Goal: Task Accomplishment & Management: Use online tool/utility

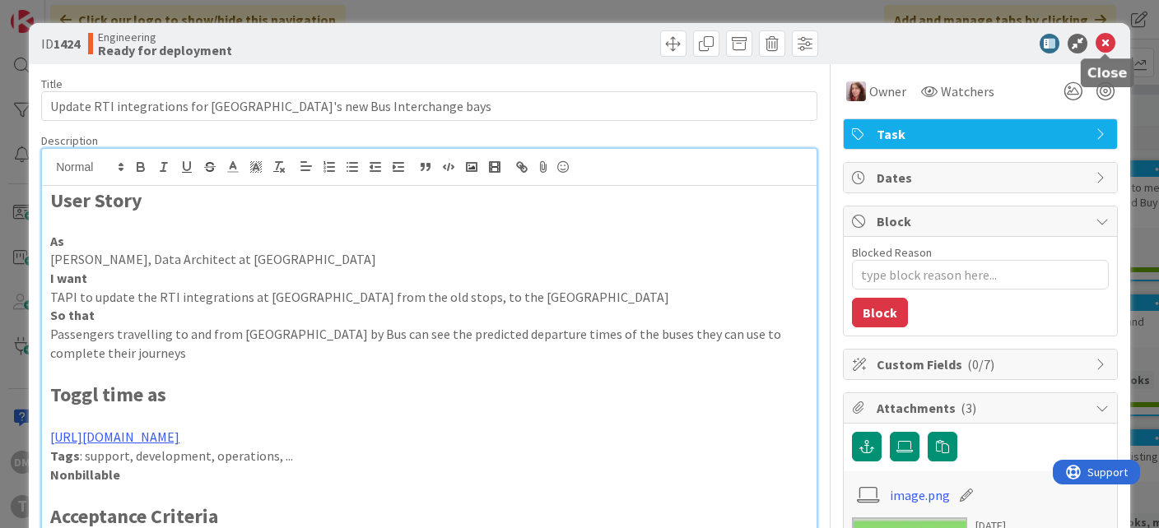
click at [1098, 41] on icon at bounding box center [1105, 44] width 20 height 20
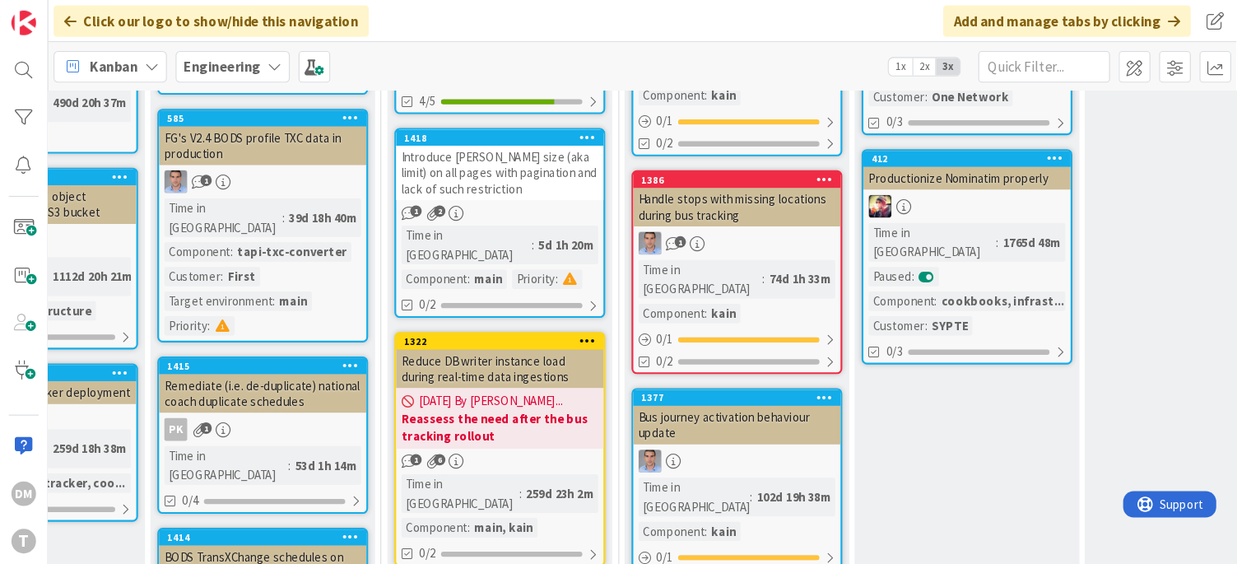
scroll to position [725, 355]
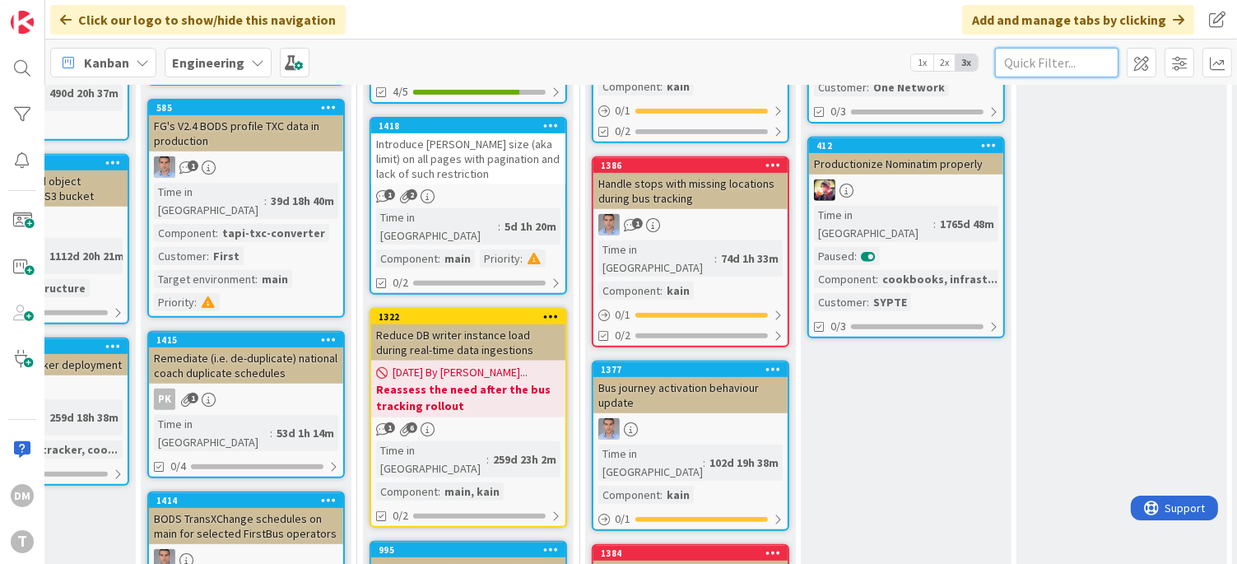
click at [1038, 64] on input "text" at bounding box center [1056, 63] width 123 height 30
type input "vix"
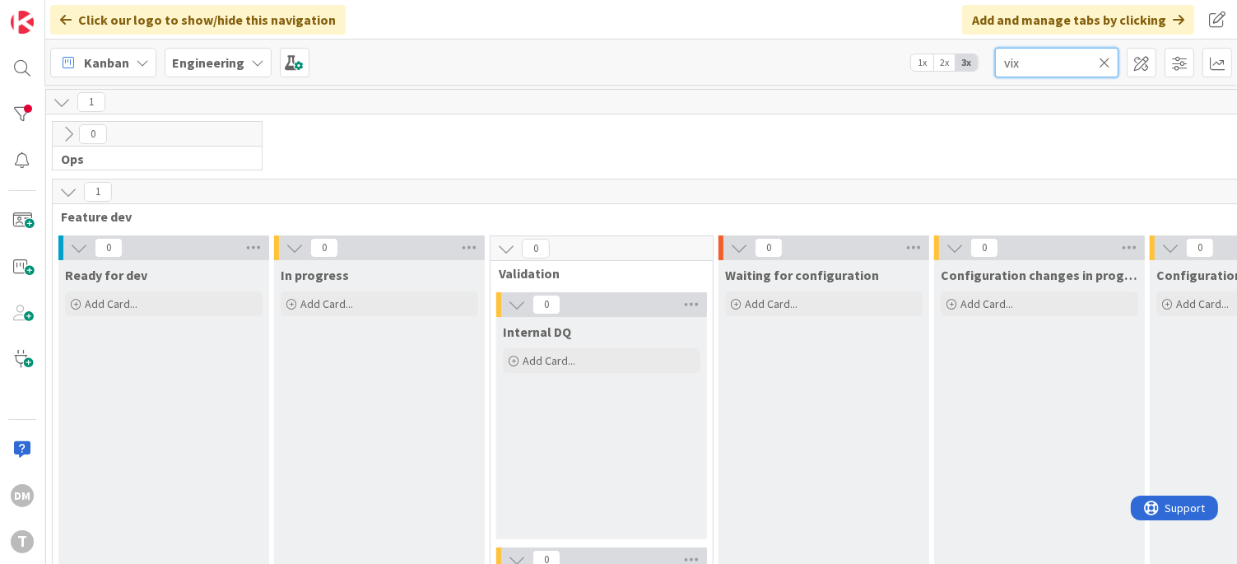
scroll to position [0, 0]
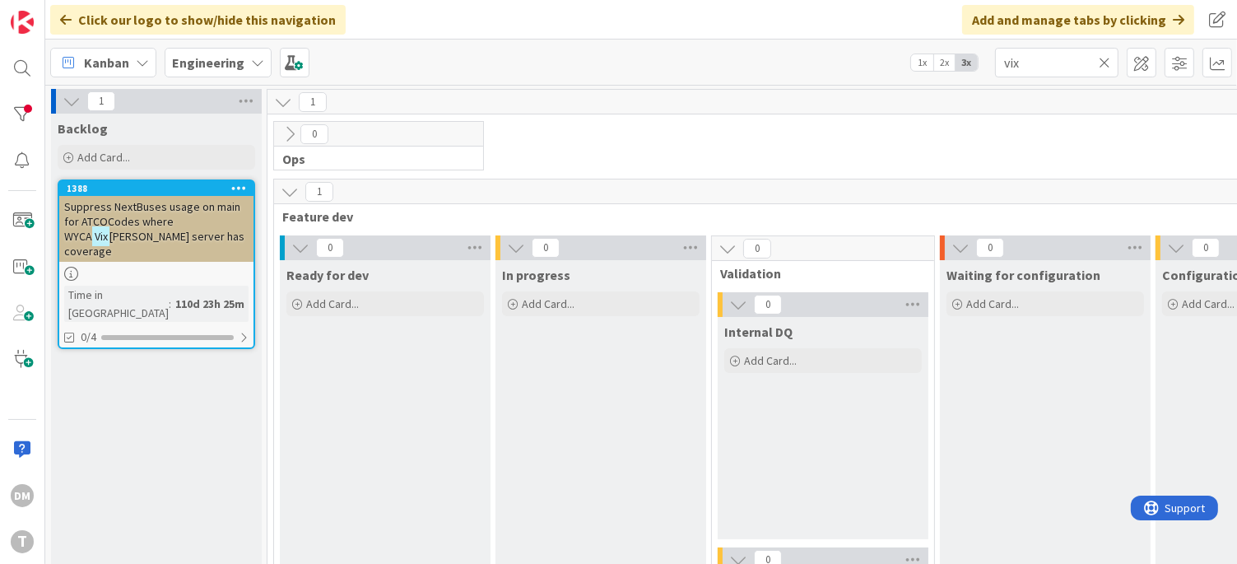
click at [143, 216] on span "Suppress NextBuses usage on main for ATCOCodes where WYCA" at bounding box center [152, 221] width 176 height 44
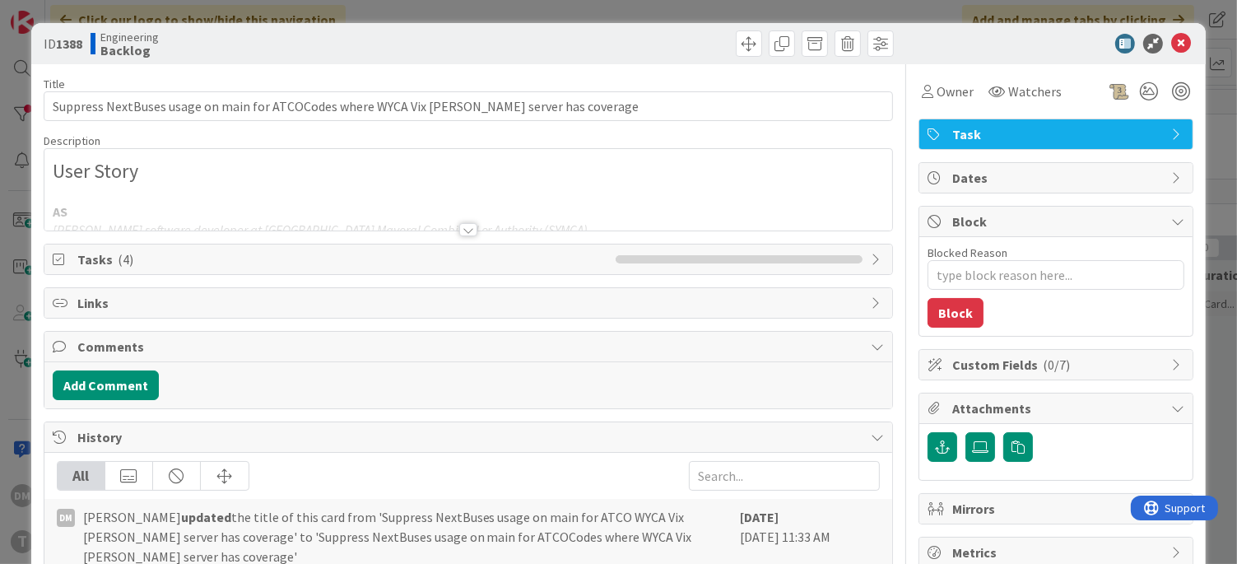
type textarea "x"
click at [1158, 45] on icon at bounding box center [1181, 44] width 20 height 20
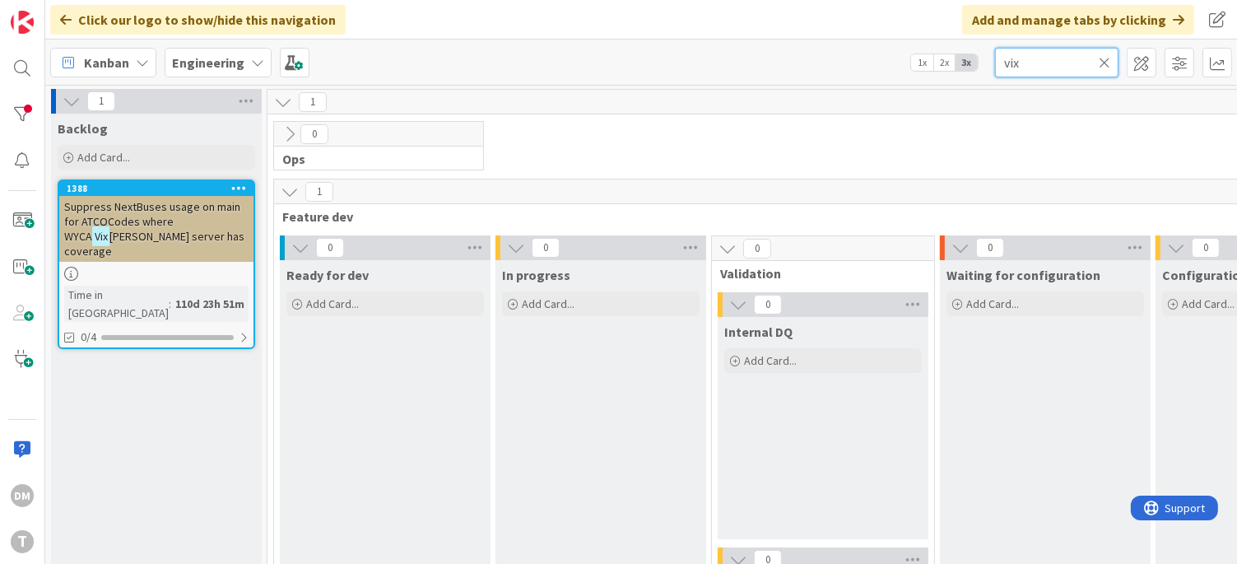
drag, startPoint x: 1038, startPoint y: 65, endPoint x: 973, endPoint y: 49, distance: 66.3
click at [973, 49] on div "Kanban Engineering 1x 2x 3x vix" at bounding box center [640, 61] width 1191 height 45
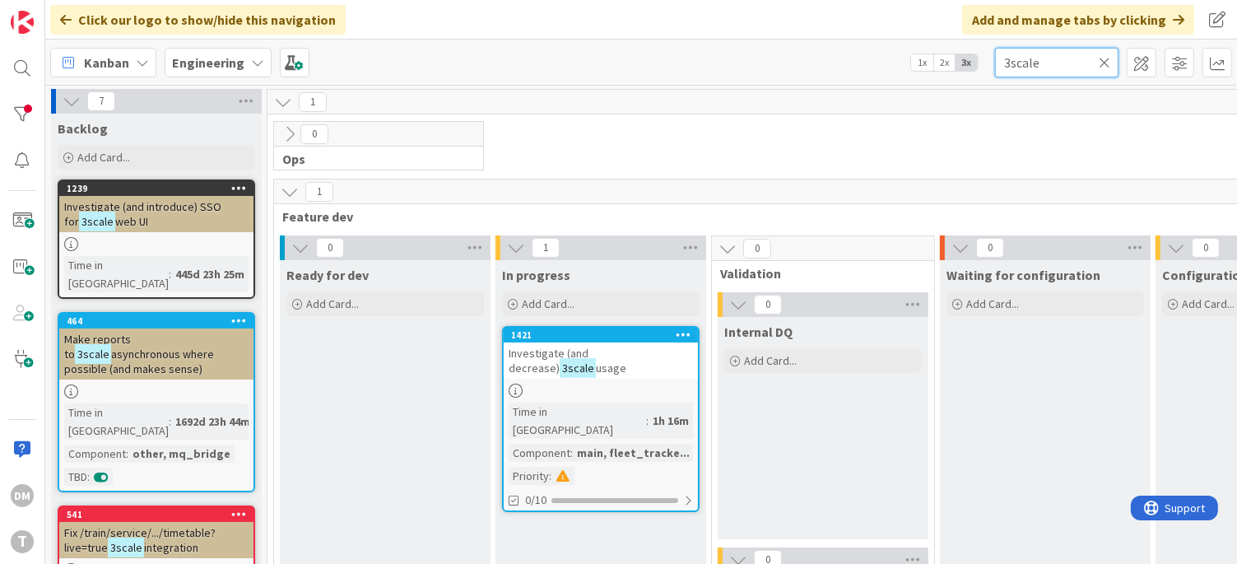
type input "3scale"
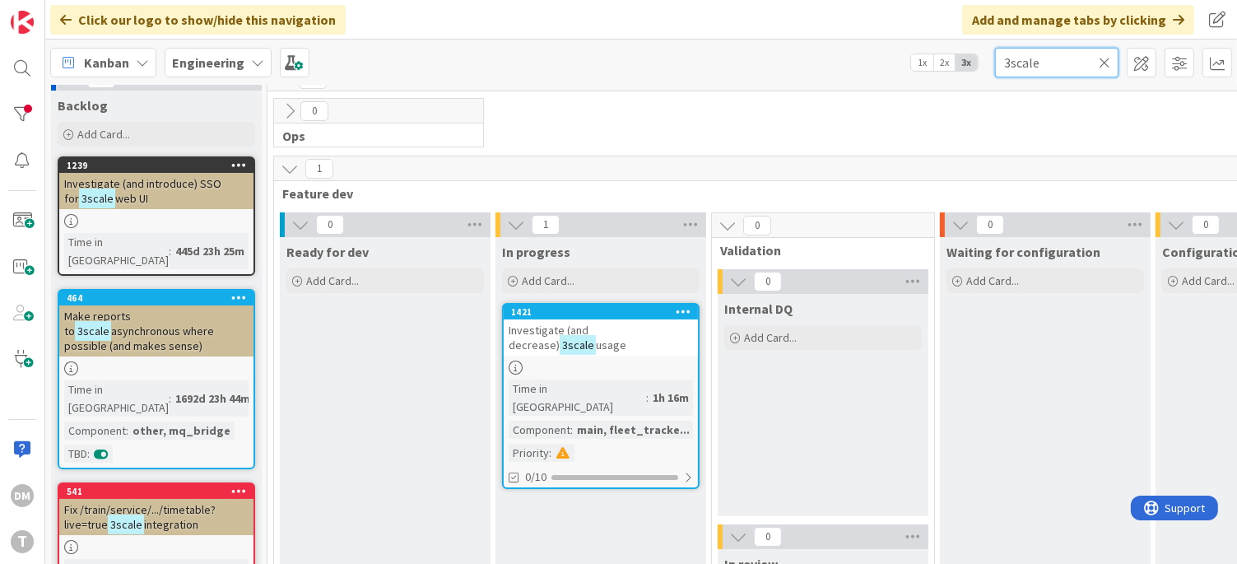
scroll to position [43, 0]
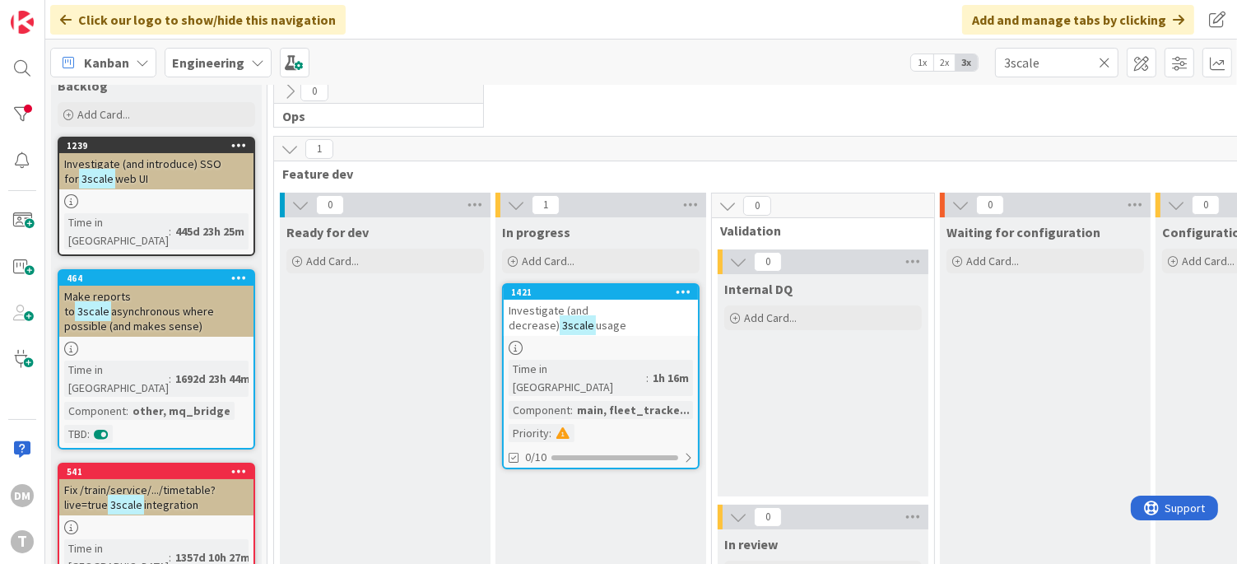
click at [588, 309] on span "Investigate (and decrease)" at bounding box center [549, 318] width 80 height 30
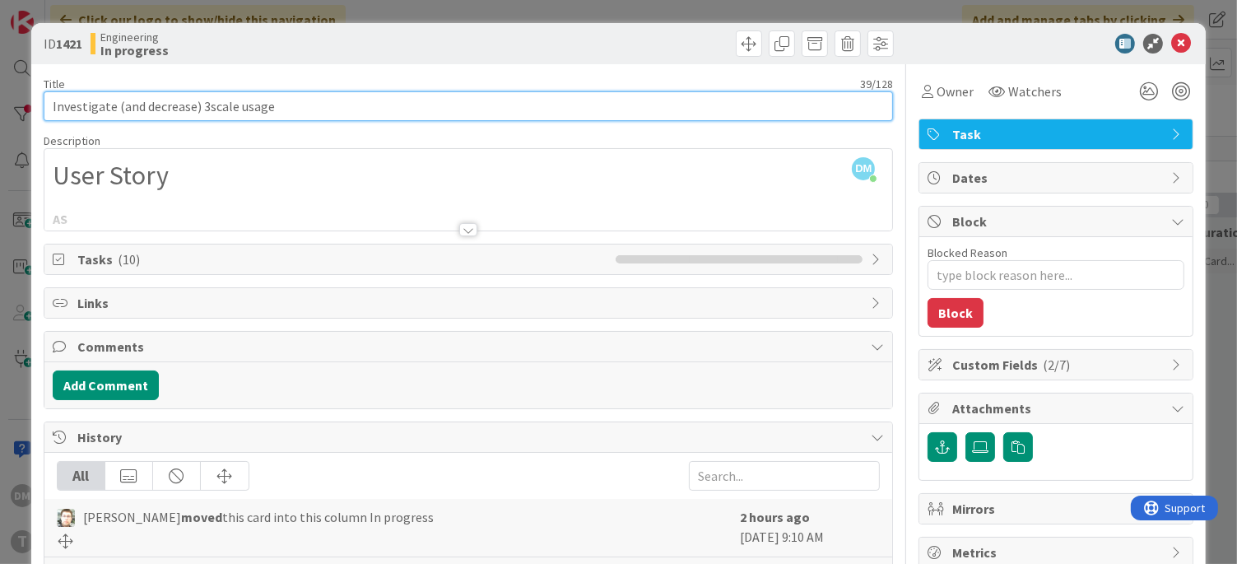
drag, startPoint x: 298, startPoint y: 105, endPoint x: 39, endPoint y: 100, distance: 259.2
click at [39, 100] on div "ID 1421 Engineering In progress Title 39 / 128 Investigate (and decrease) 3scal…" at bounding box center [618, 448] width 1175 height 851
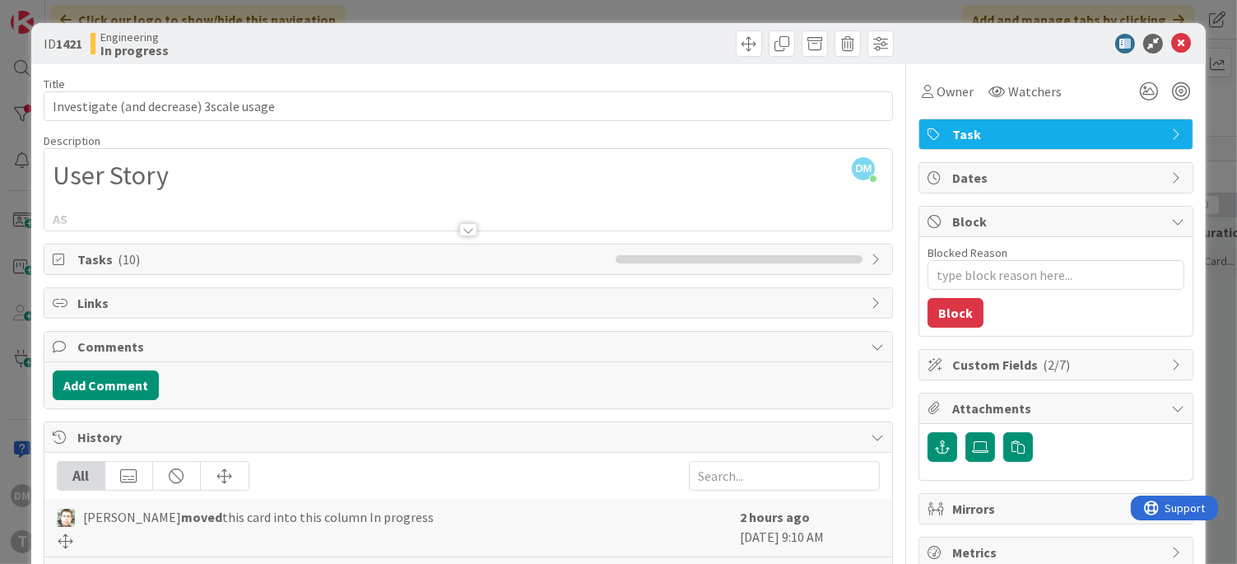
click at [467, 230] on div at bounding box center [468, 229] width 18 height 13
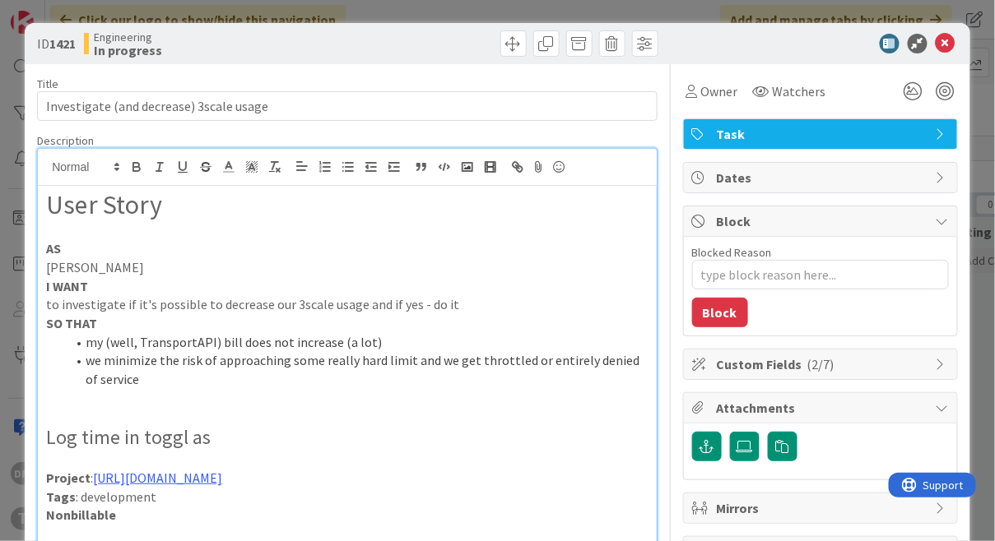
type textarea "x"
